Goal: Task Accomplishment & Management: Use online tool/utility

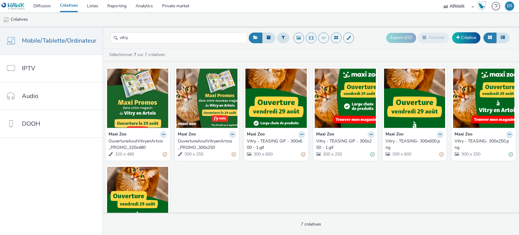
click at [141, 38] on input "vitry" at bounding box center [178, 38] width 137 height 11
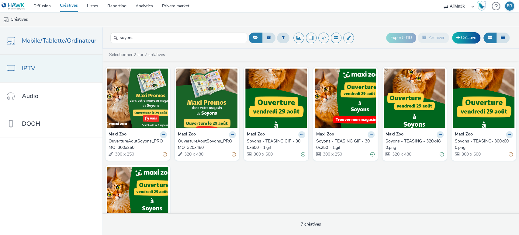
type input "soyons"
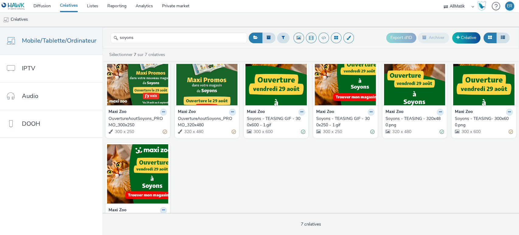
scroll to position [34, 0]
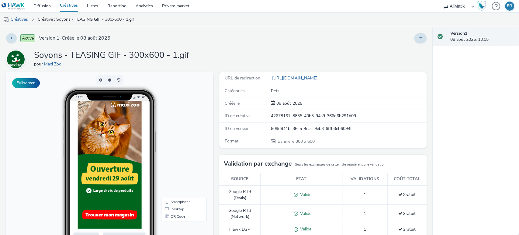
click at [279, 114] on div "42678161-8855-40b5-94a9-366d6b291b09" at bounding box center [348, 116] width 155 height 6
copy div "42678161-8855-40b5-94a9-366d6b291b09"
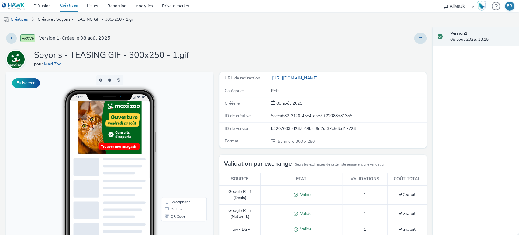
click at [283, 128] on div "b3207603-d287-49b4-9d2c-37c5dbd17728" at bounding box center [348, 129] width 155 height 6
click at [282, 119] on div "5eceab82-3f26-45c4-abe7-f22088d81355" at bounding box center [348, 116] width 155 height 6
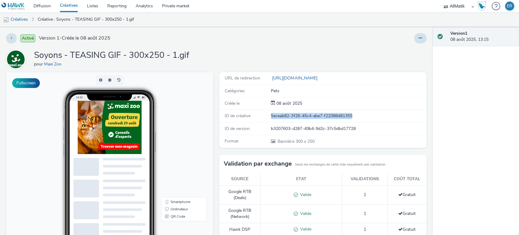
click at [282, 119] on div "5eceab82-3f26-45c4-abe7-f22088d81355" at bounding box center [348, 116] width 155 height 6
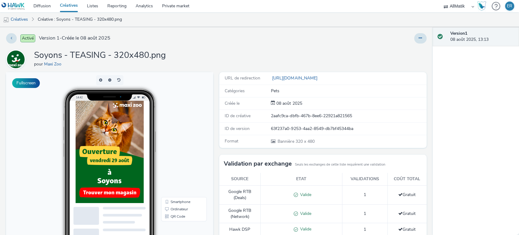
click at [269, 111] on div "ID de créative 2aafc9ca-dbfb-467b-8ee6-22921a821565" at bounding box center [322, 116] width 207 height 12
copy div "2aafc9ca-dbfb-467b-8ee6-22921a821565"
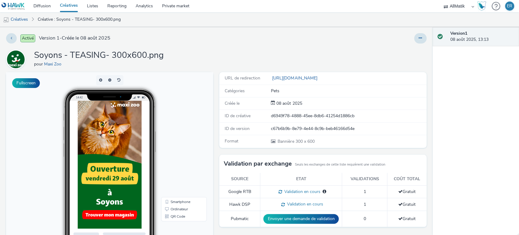
click at [284, 118] on div "d6949f78-4888-45ee-8db6-41254d1886cb" at bounding box center [348, 116] width 155 height 6
copy div "d6949f78-4888-45ee-8db6-41254d1886cb"
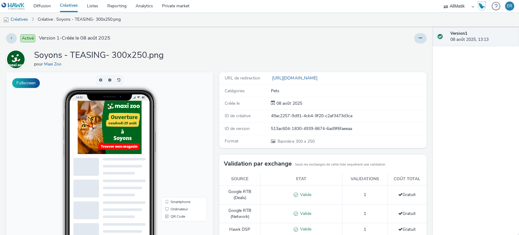
click at [287, 116] on div "49ac2257-9d91-4cb4-9f20-c2af3473d3ca" at bounding box center [348, 116] width 155 height 6
copy div "49ac2257-9d91-4cb4-9f20-c2af3473d3ca"
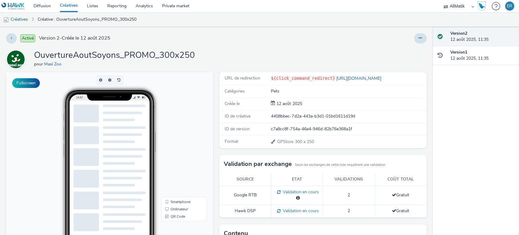
click at [305, 116] on div "4408bbec-7d2a-443a-b3d1-01bd1611d19d" at bounding box center [348, 116] width 155 height 6
copy div "4408bbec-7d2a-443a-b3d1-01bd1611d19d"
click at [271, 113] on div "c66db258-170e-4f25-8735-6fc007bc4f77" at bounding box center [348, 116] width 155 height 6
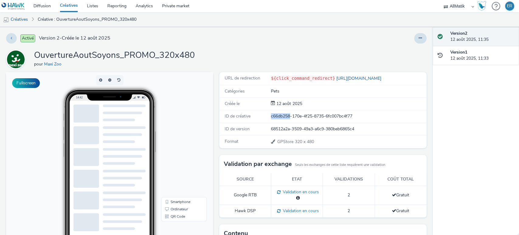
click at [271, 113] on div "c66db258-170e-4f25-8735-6fc007bc4f77" at bounding box center [348, 116] width 155 height 6
copy div "c66db258-170e-4f25-8735-6fc007bc4f77"
